Goal: Information Seeking & Learning: Learn about a topic

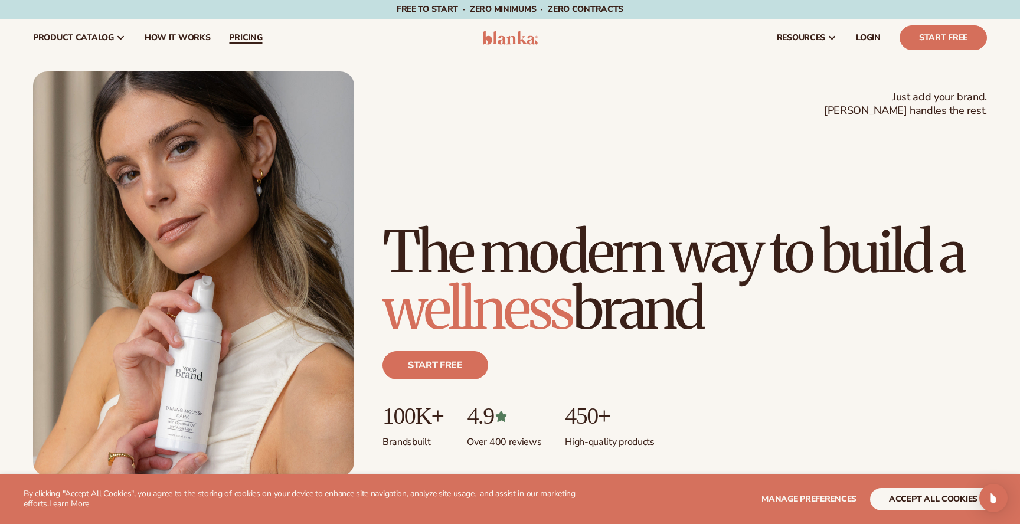
click at [244, 36] on span "pricing" at bounding box center [245, 37] width 33 height 9
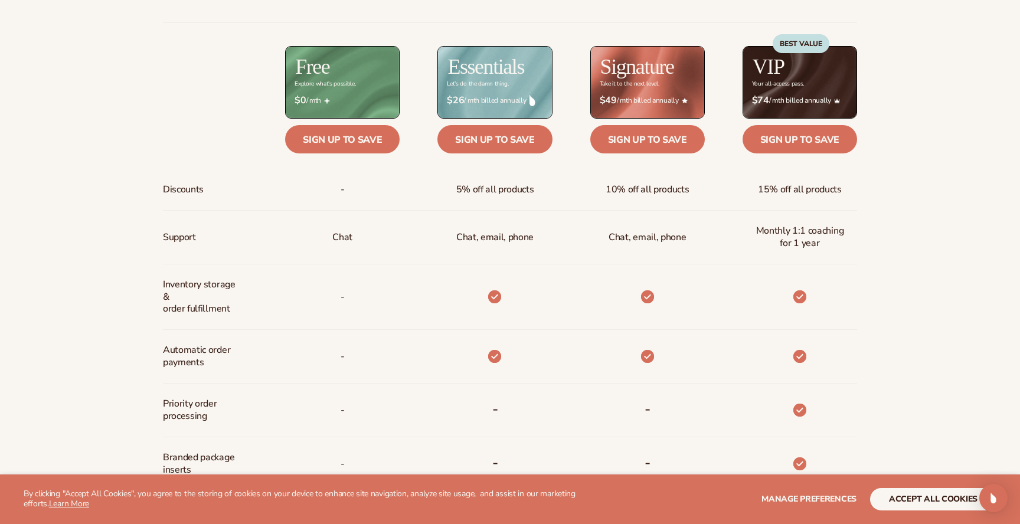
scroll to position [540, 0]
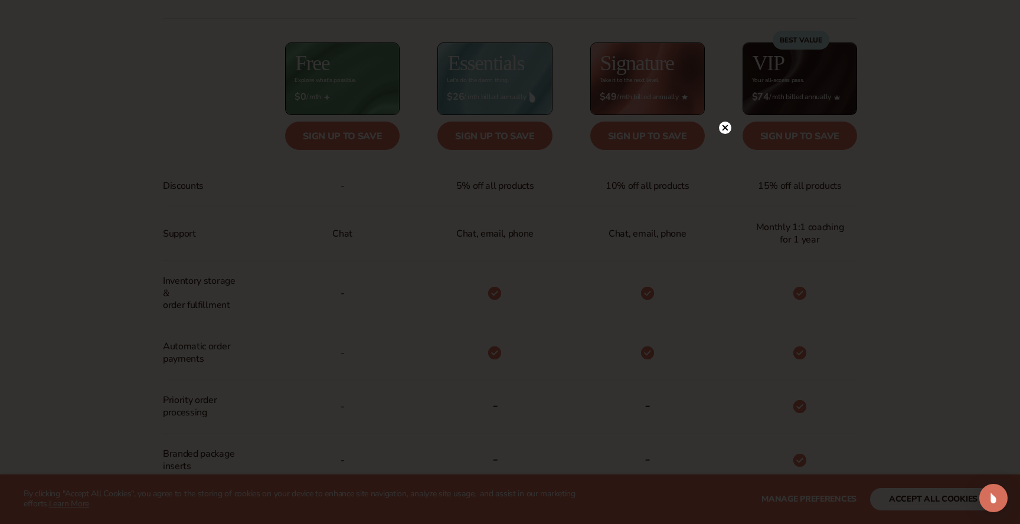
click at [723, 127] on icon at bounding box center [725, 127] width 6 height 6
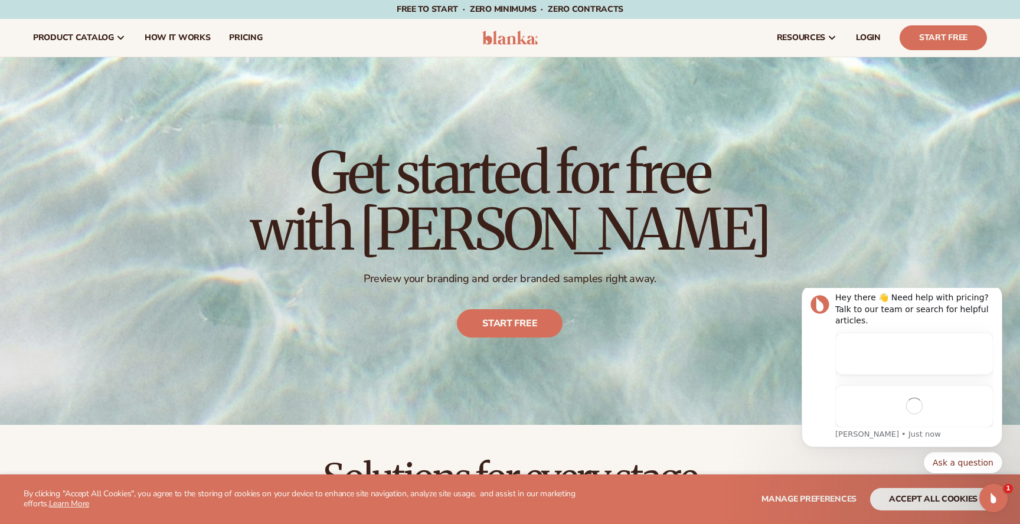
scroll to position [0, 0]
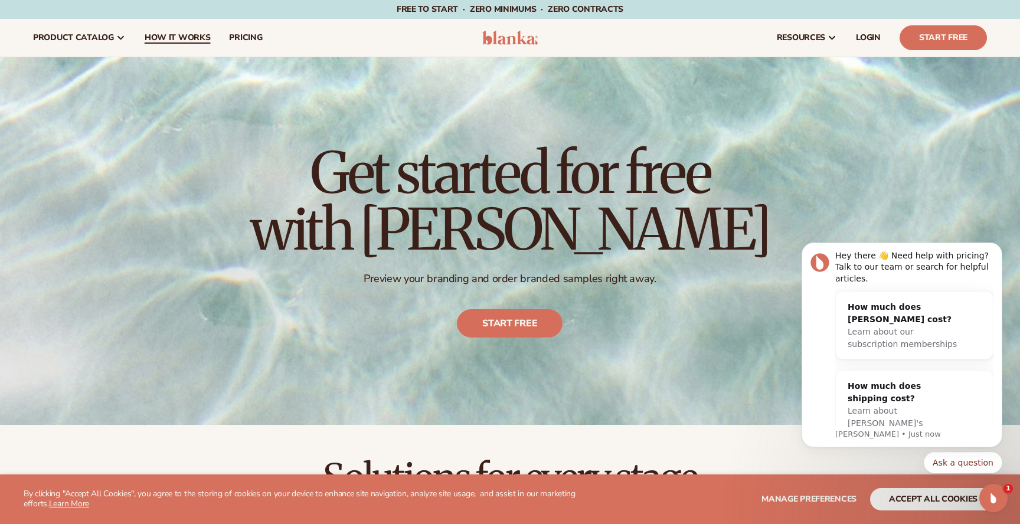
click at [185, 38] on span "How It Works" at bounding box center [178, 37] width 66 height 9
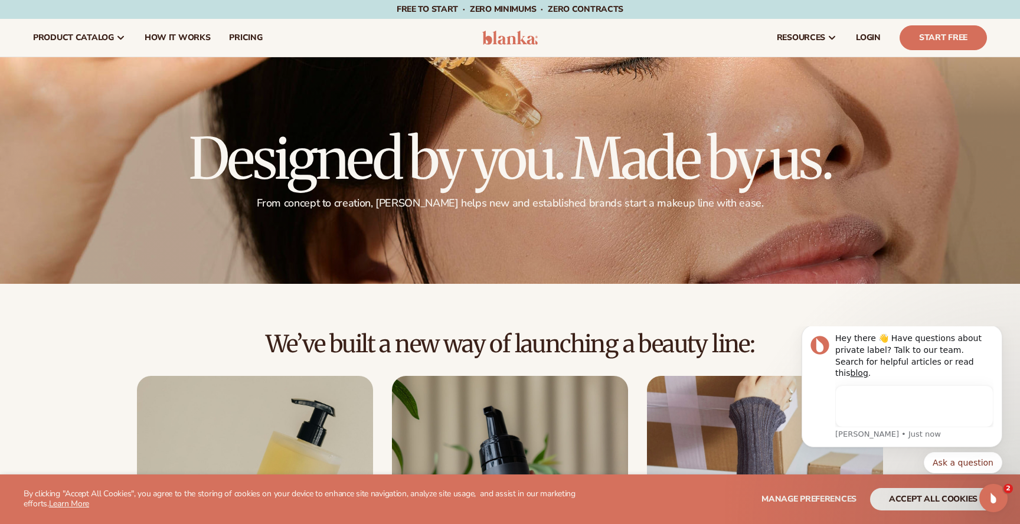
click at [512, 37] on img at bounding box center [510, 38] width 56 height 14
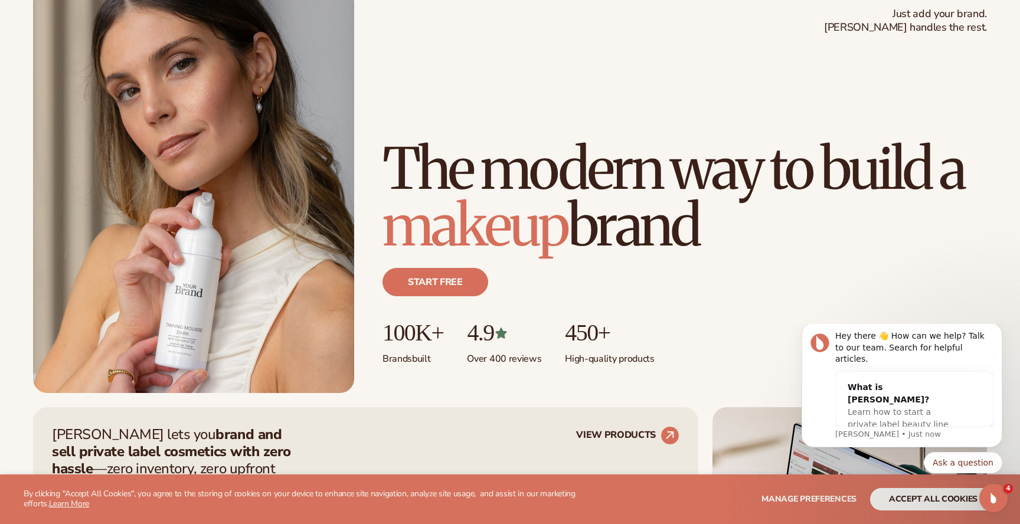
scroll to position [95, 0]
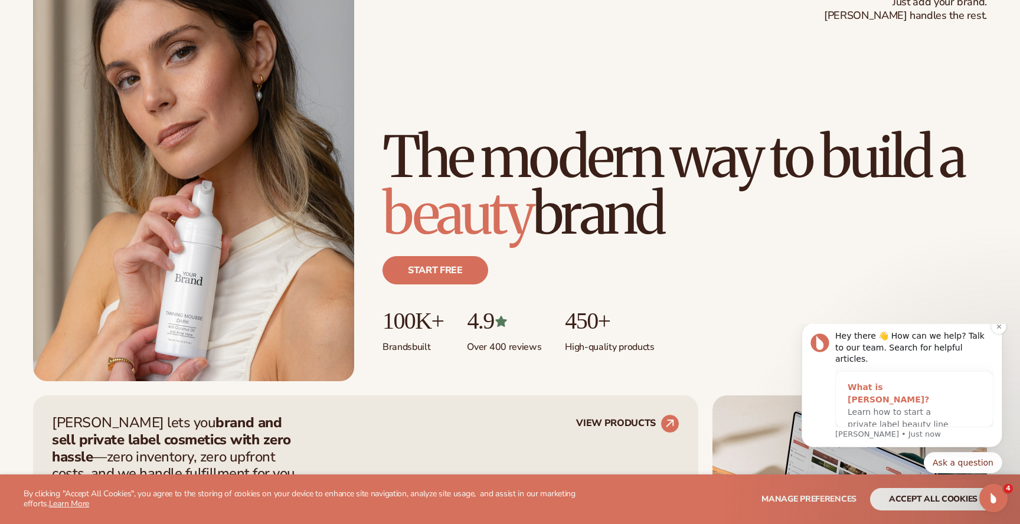
click at [891, 392] on div "What is [PERSON_NAME]?" at bounding box center [902, 393] width 110 height 25
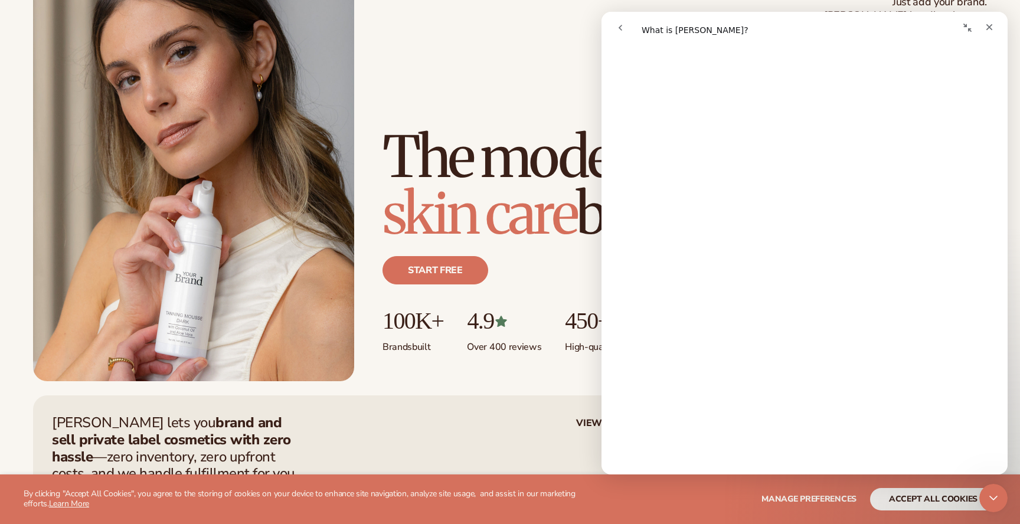
scroll to position [0, 0]
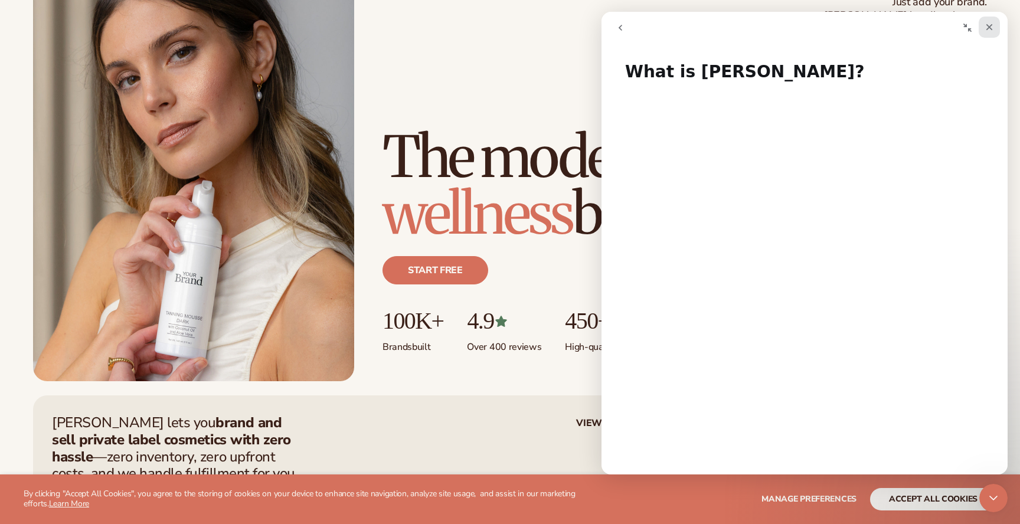
click at [991, 22] on icon "Close" at bounding box center [988, 26] width 9 height 9
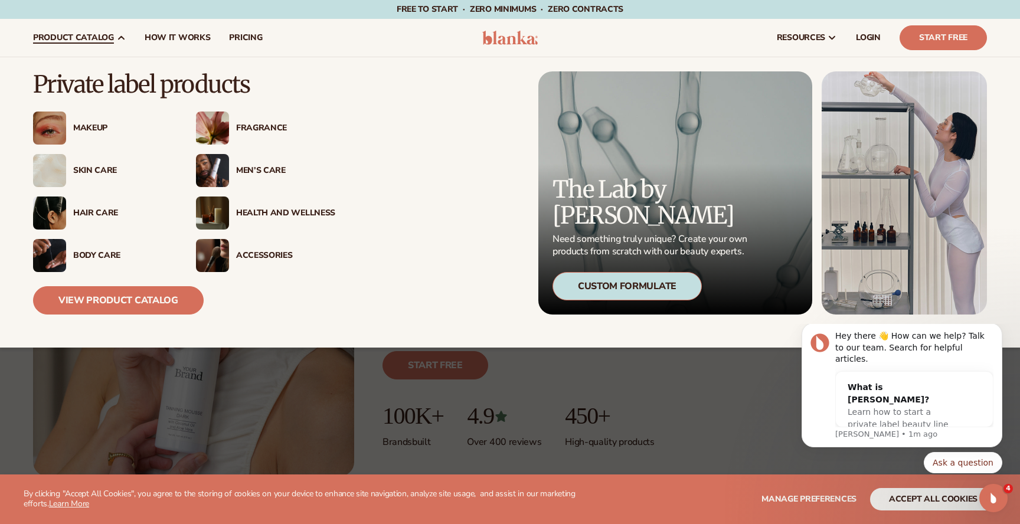
click at [92, 129] on div "Makeup" at bounding box center [122, 128] width 99 height 10
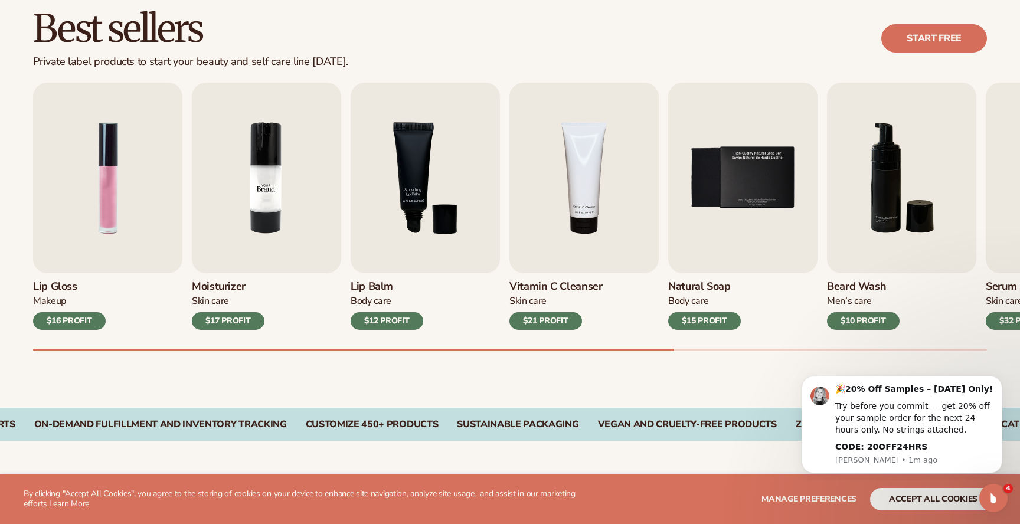
click at [271, 192] on img "2 / 9" at bounding box center [266, 178] width 149 height 191
click at [233, 323] on div "$17 PROFIT" at bounding box center [228, 321] width 73 height 18
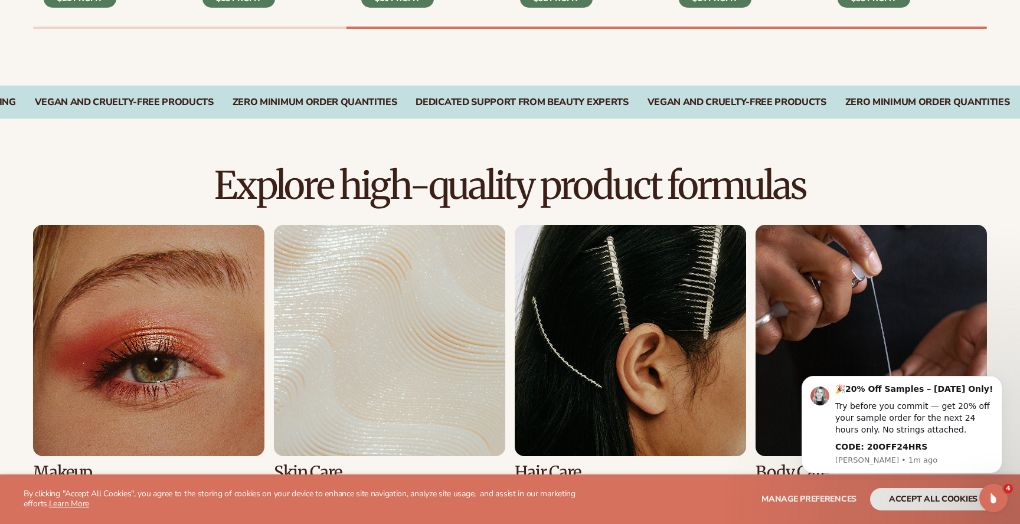
scroll to position [736, 0]
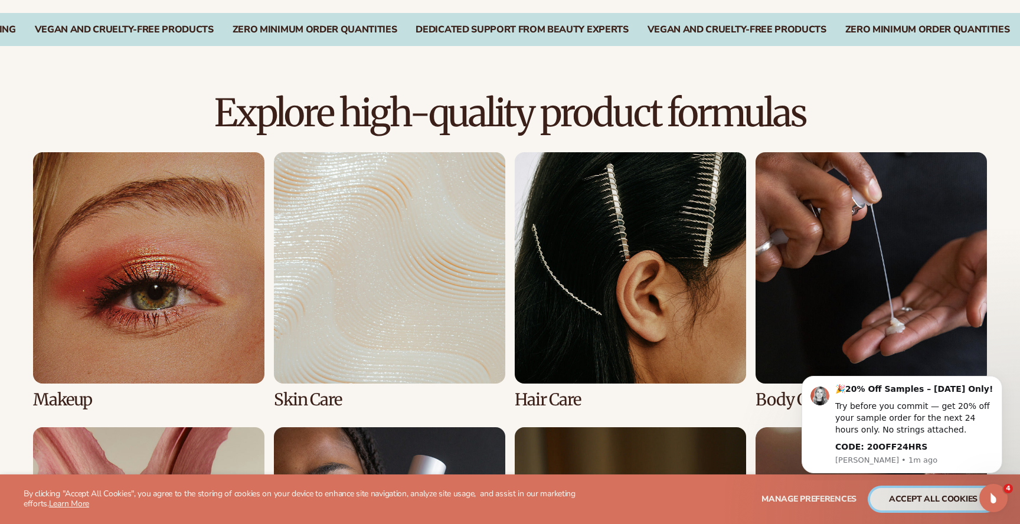
click at [945, 504] on button "accept all cookies" at bounding box center [933, 499] width 126 height 22
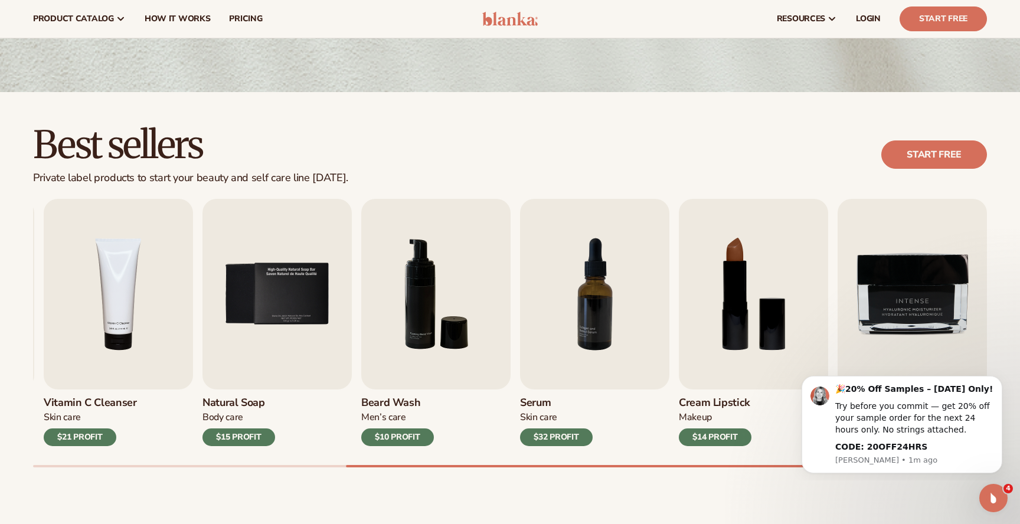
scroll to position [186, 0]
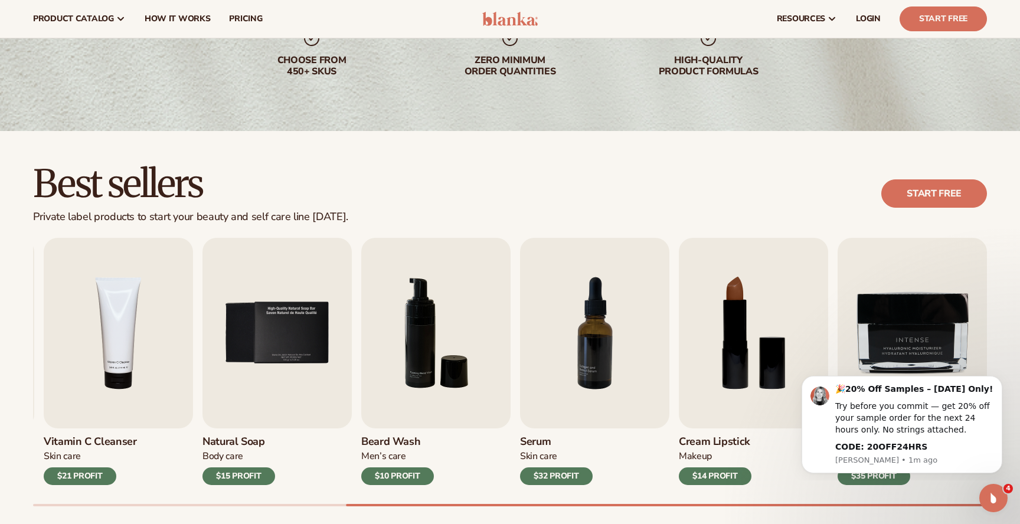
click at [691, 168] on div "Best sellers Private label products to start your beauty and self care line tod…" at bounding box center [509, 194] width 953 height 60
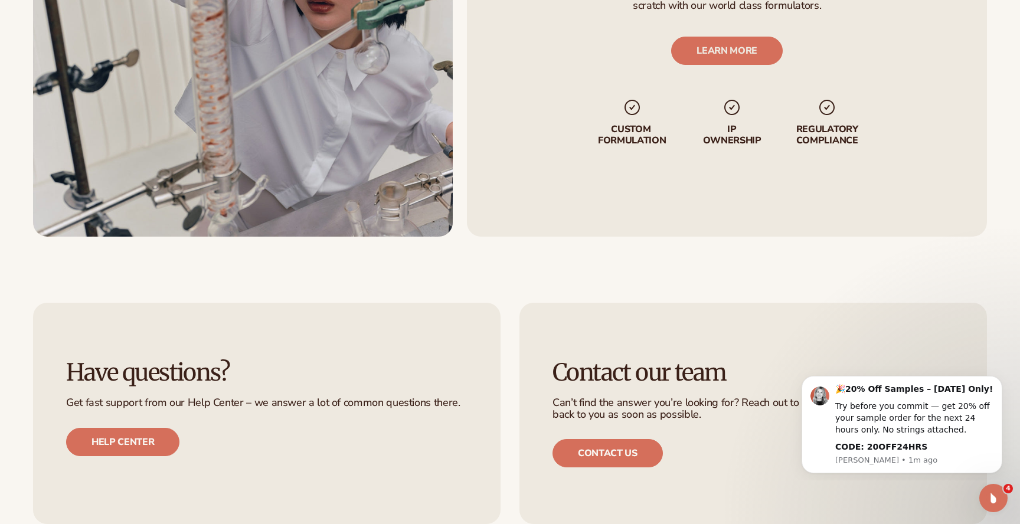
scroll to position [2246, 0]
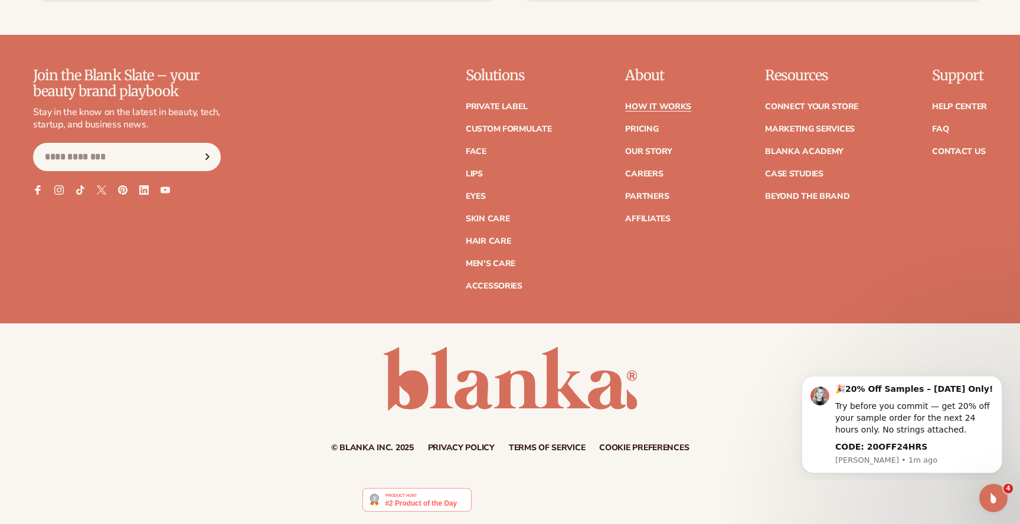
click at [666, 106] on link "How It Works" at bounding box center [658, 107] width 66 height 8
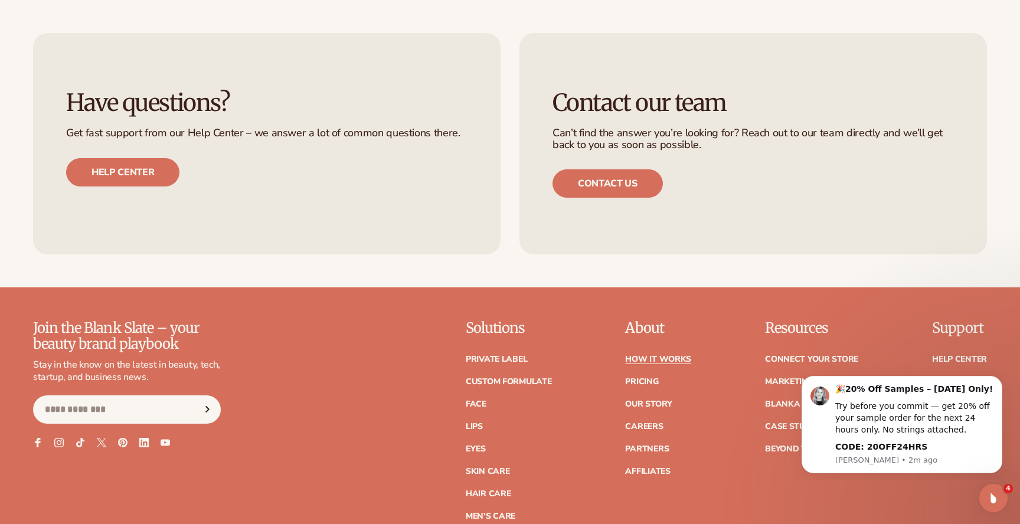
scroll to position [2783, 0]
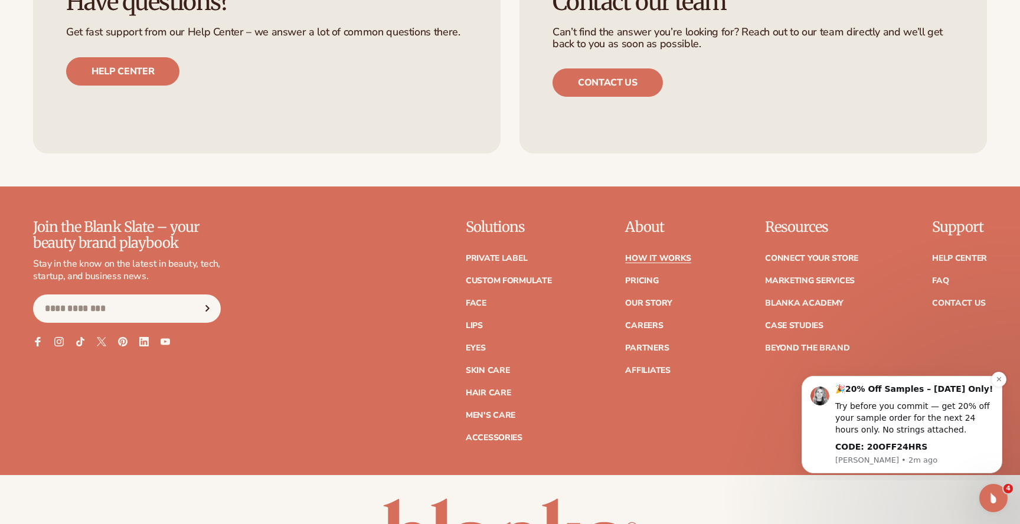
click at [972, 445] on div "CODE: 20OFF24HRS" at bounding box center [914, 447] width 158 height 12
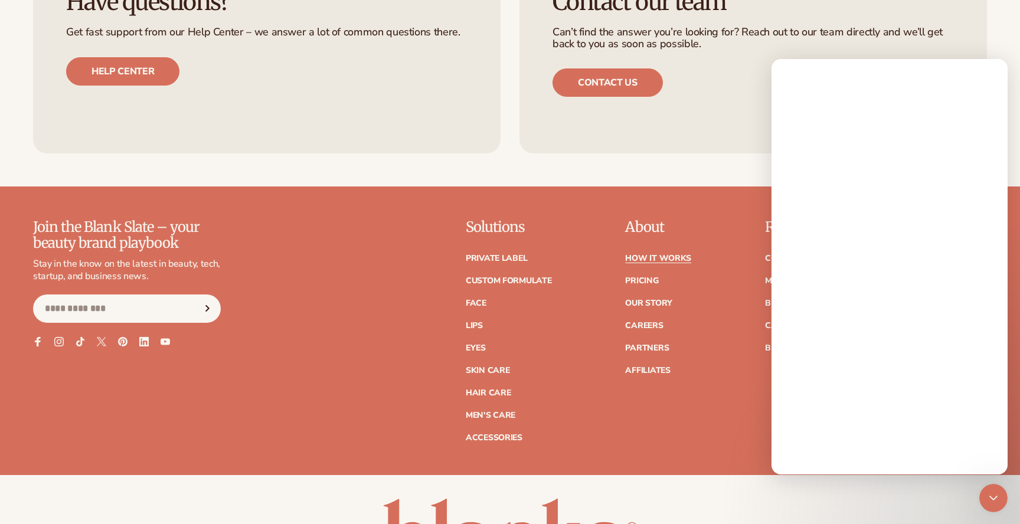
scroll to position [0, 0]
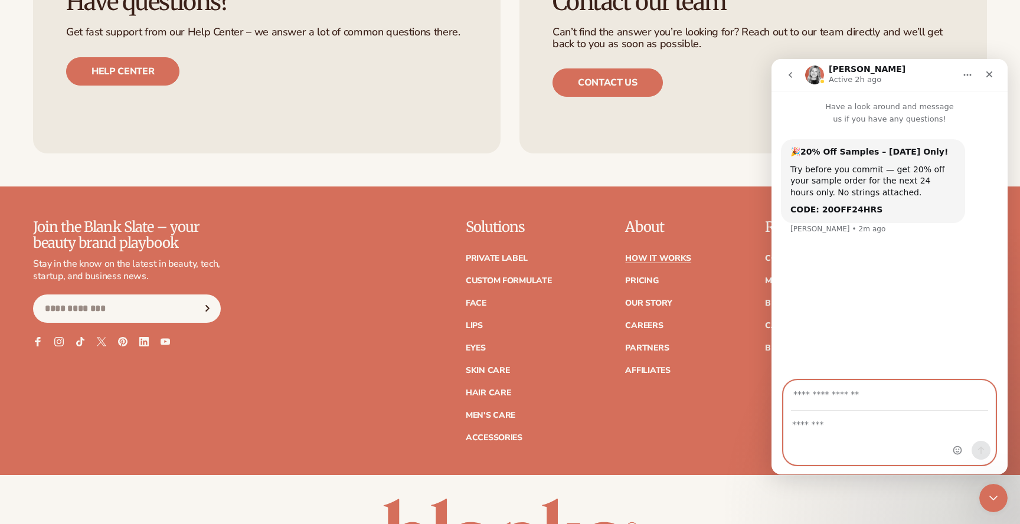
click at [889, 430] on textarea "Message…" at bounding box center [889, 421] width 211 height 20
type textarea "**********"
click at [888, 404] on input "Your email" at bounding box center [889, 396] width 197 height 30
type input "**********"
click at [830, 423] on textarea "**********" at bounding box center [889, 421] width 211 height 20
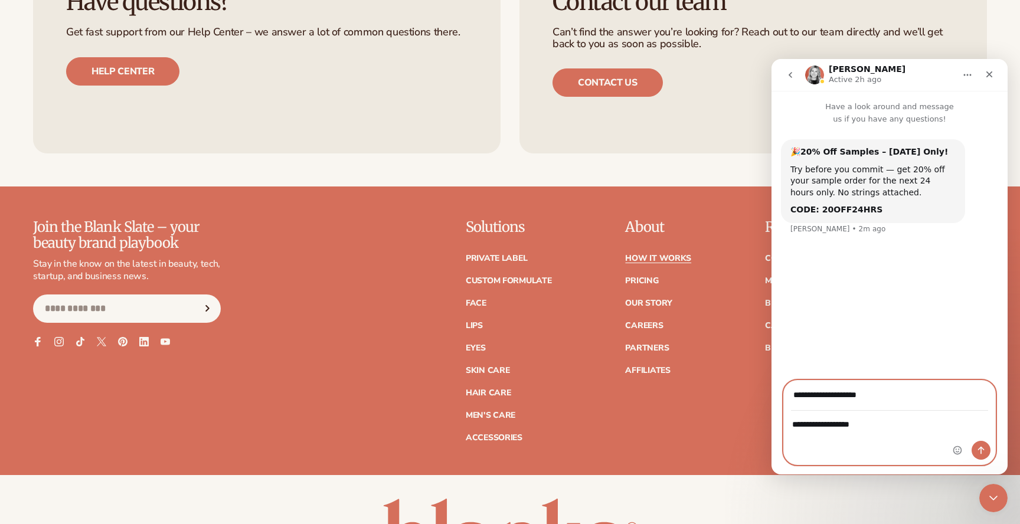
click at [836, 424] on textarea "**********" at bounding box center [889, 421] width 211 height 20
type textarea "**********"
click at [982, 442] on button "Send a message…" at bounding box center [980, 450] width 19 height 19
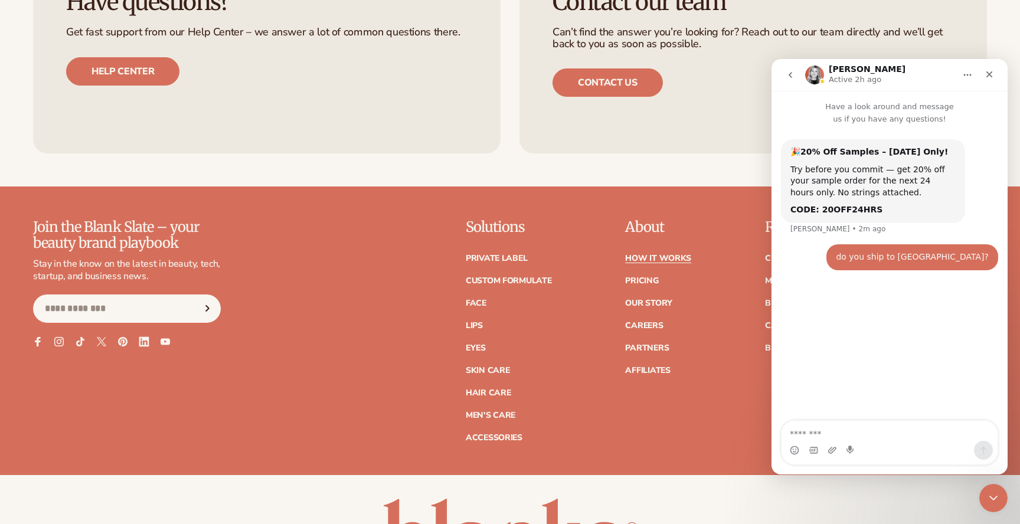
click at [140, 344] on icon at bounding box center [144, 341] width 10 height 10
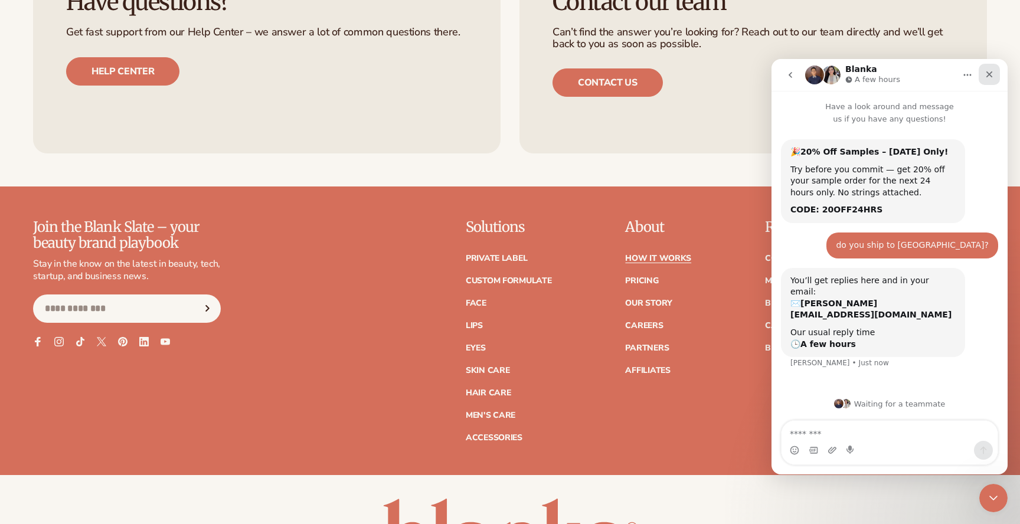
click at [993, 73] on icon "Close" at bounding box center [988, 74] width 9 height 9
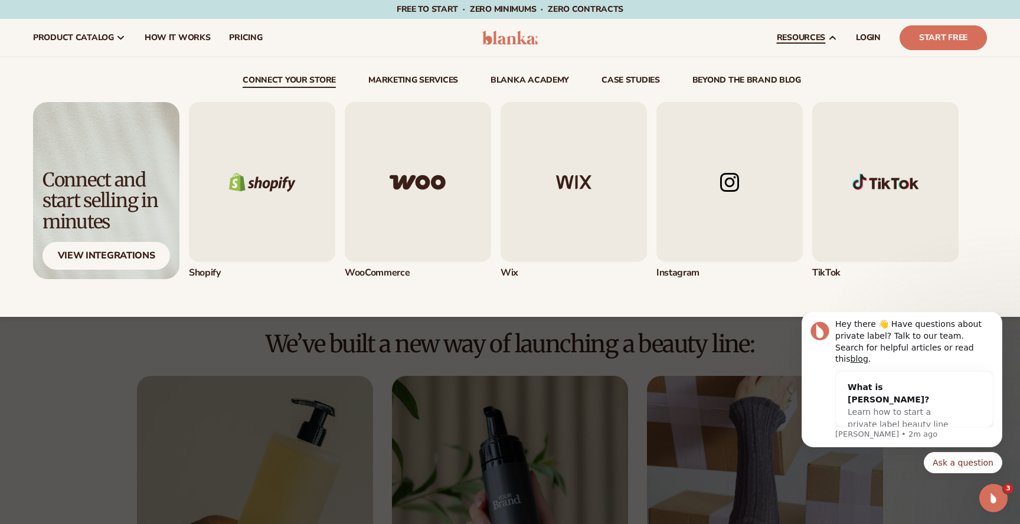
click at [886, 173] on img "5 / 5" at bounding box center [885, 182] width 146 height 160
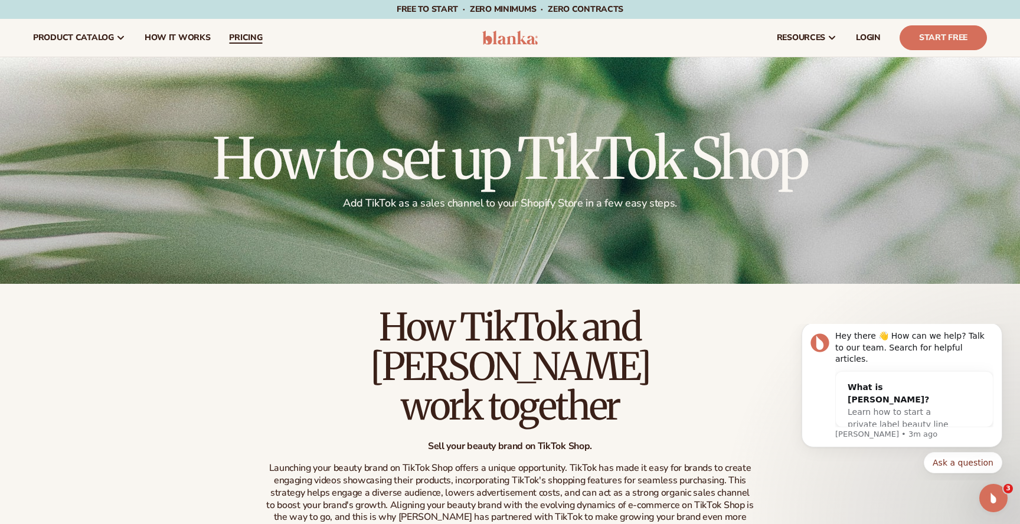
click at [246, 31] on link "pricing" at bounding box center [245, 38] width 52 height 38
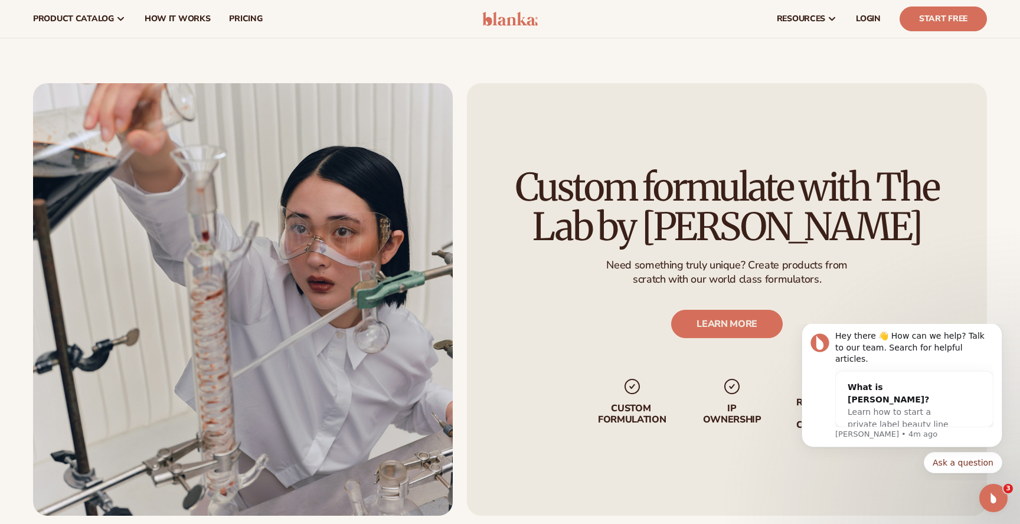
scroll to position [1224, 0]
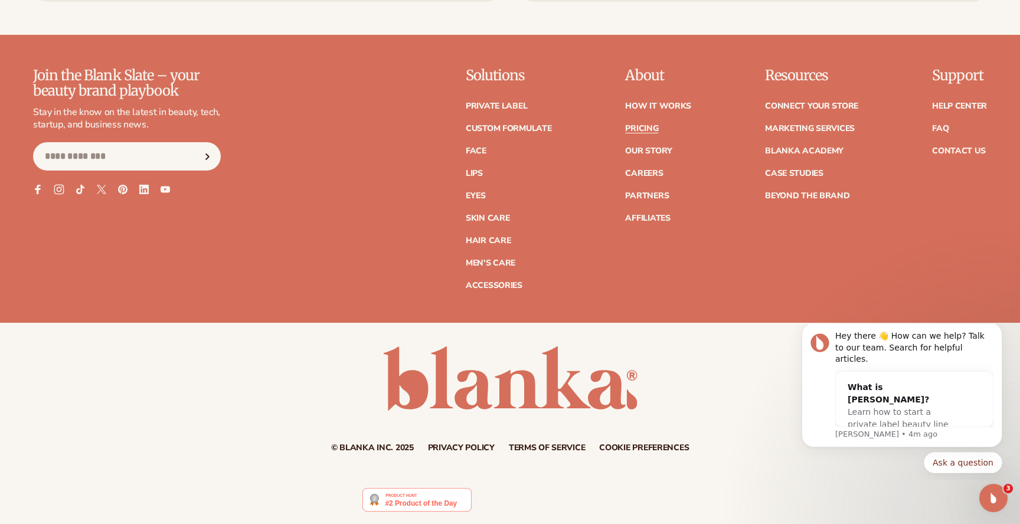
click at [57, 186] on icon at bounding box center [59, 190] width 10 height 10
